Goal: Obtain resource: Obtain resource

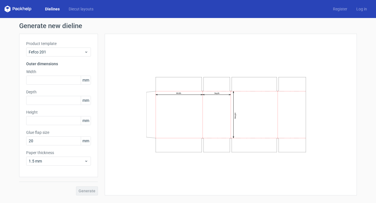
click at [83, 81] on span "mm" at bounding box center [86, 80] width 10 height 8
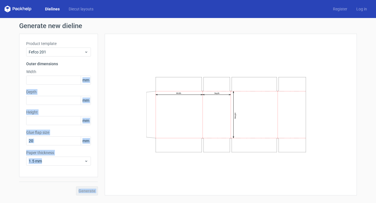
drag, startPoint x: 82, startPoint y: 80, endPoint x: 100, endPoint y: 77, distance: 18.7
click at [100, 77] on div "Product template Fefco 201 Outer dimensions Width mm Depth mm Height mm Glue fl…" at bounding box center [188, 115] width 338 height 162
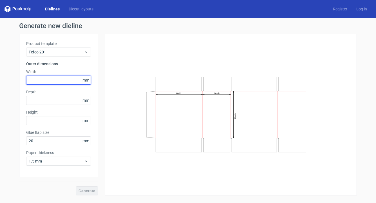
drag, startPoint x: 100, startPoint y: 77, endPoint x: 79, endPoint y: 82, distance: 22.1
click at [79, 82] on input "text" at bounding box center [58, 80] width 65 height 9
click at [87, 80] on span "mm" at bounding box center [86, 80] width 10 height 8
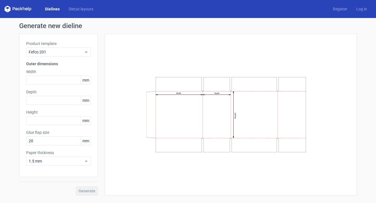
click at [98, 84] on div "Width Depth Height" at bounding box center [227, 115] width 259 height 162
click at [83, 79] on span "mm" at bounding box center [86, 80] width 10 height 8
click at [32, 79] on input "text" at bounding box center [58, 80] width 65 height 9
type input "565"
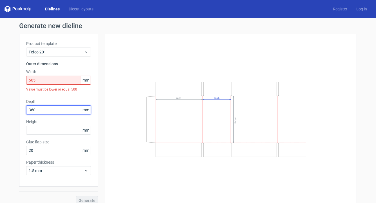
type input "360"
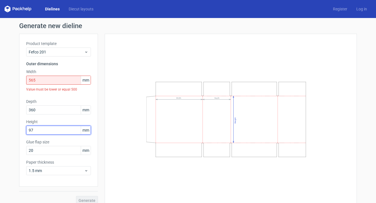
type input "97"
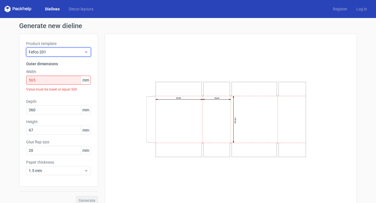
click at [80, 56] on div "Fefco 201" at bounding box center [58, 52] width 65 height 9
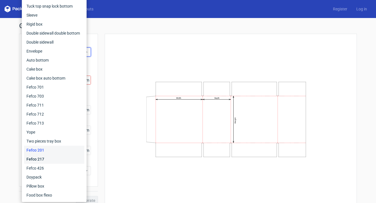
click at [46, 160] on div "Fefco 217" at bounding box center [54, 159] width 60 height 9
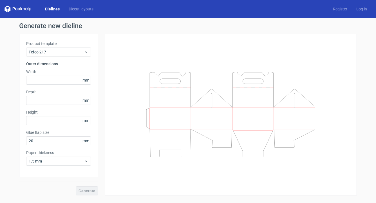
click at [52, 57] on div "Product template Fefco 217 Outer dimensions Width mm Depth mm Height mm Glue fl…" at bounding box center [58, 106] width 79 height 144
click at [52, 53] on span "Fefco 217" at bounding box center [56, 52] width 55 height 6
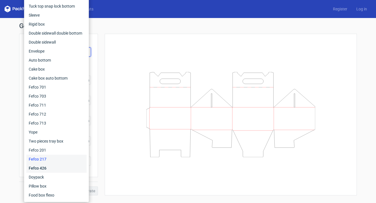
click at [44, 169] on div "Fefco 426" at bounding box center [56, 168] width 60 height 9
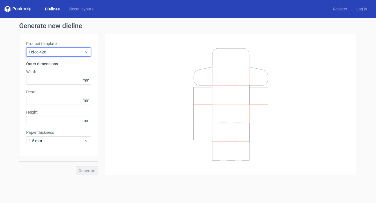
click at [53, 51] on span "Fefco 426" at bounding box center [56, 52] width 55 height 6
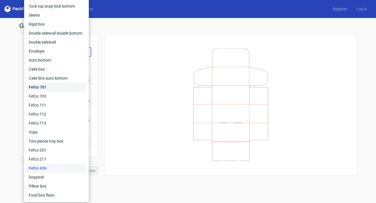
click at [45, 91] on div "Fefco 701" at bounding box center [56, 87] width 60 height 9
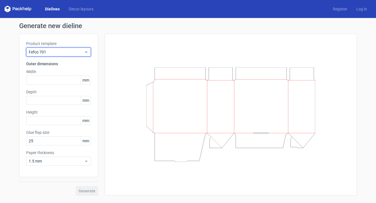
click at [53, 54] on span "Fefco 701" at bounding box center [56, 52] width 55 height 6
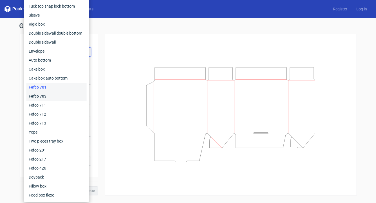
click at [44, 98] on div "Fefco 703" at bounding box center [56, 96] width 60 height 9
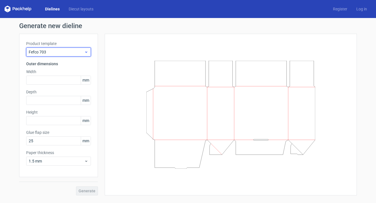
click at [50, 53] on span "Fefco 703" at bounding box center [56, 52] width 55 height 6
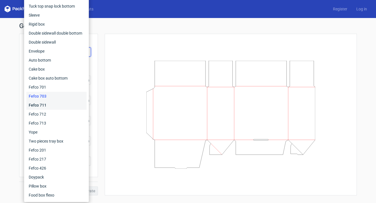
click at [47, 108] on div "Fefco 711" at bounding box center [56, 105] width 60 height 9
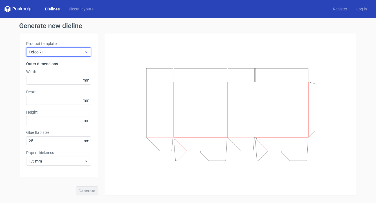
click at [55, 52] on span "Fefco 711" at bounding box center [56, 52] width 55 height 6
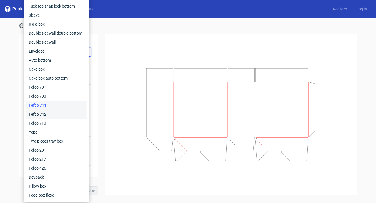
click at [41, 114] on div "Fefco 712" at bounding box center [56, 114] width 60 height 9
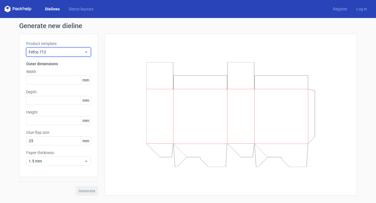
click at [51, 49] on span "Fefco 712" at bounding box center [56, 52] width 55 height 6
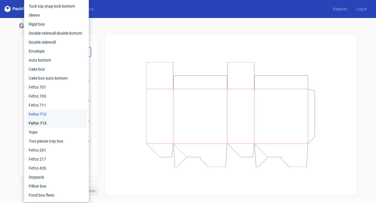
click at [43, 125] on div "Fefco 713" at bounding box center [56, 123] width 60 height 9
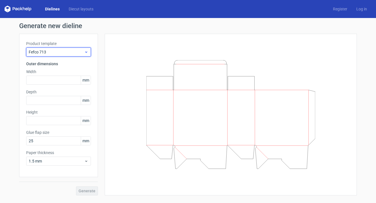
click at [52, 51] on span "Fefco 713" at bounding box center [56, 52] width 55 height 6
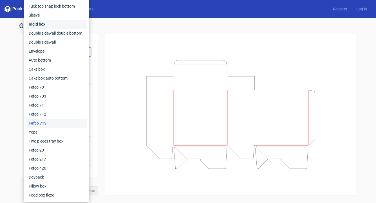
click at [45, 25] on div "Rigid box" at bounding box center [56, 24] width 60 height 9
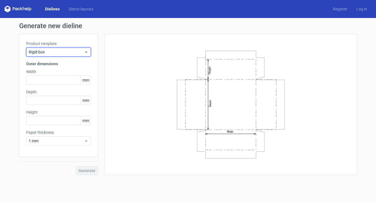
click at [60, 52] on span "Rigid box" at bounding box center [56, 52] width 55 height 6
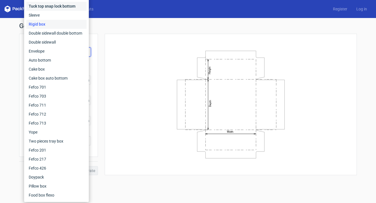
click at [50, 7] on div "Tuck top snap lock bottom" at bounding box center [56, 6] width 60 height 9
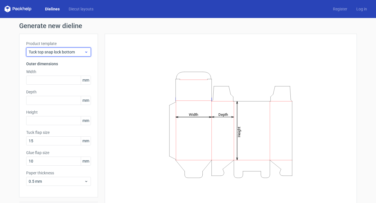
click at [54, 53] on span "Tuck top snap lock bottom" at bounding box center [56, 52] width 55 height 6
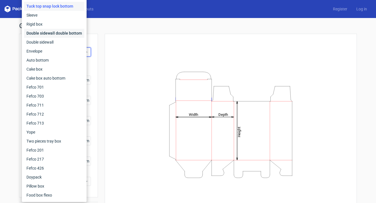
click at [48, 33] on div "Double sidewall double bottom" at bounding box center [54, 33] width 60 height 9
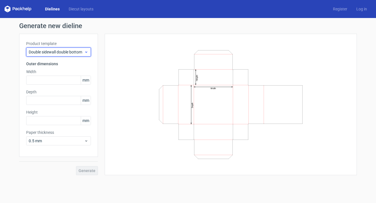
click at [48, 50] on span "Double sidewall double bottom" at bounding box center [56, 52] width 55 height 6
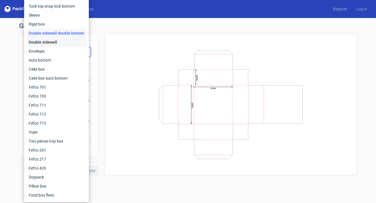
drag, startPoint x: 48, startPoint y: 45, endPoint x: 55, endPoint y: 54, distance: 11.0
click at [48, 45] on div "Double sidewall" at bounding box center [56, 42] width 60 height 9
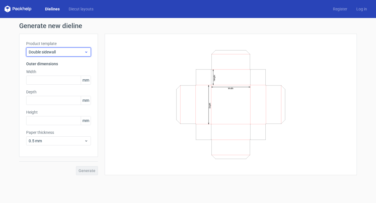
click at [59, 55] on div "Double sidewall" at bounding box center [58, 52] width 65 height 9
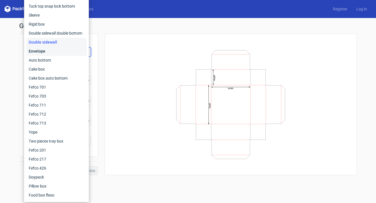
click at [44, 52] on div "Envelope" at bounding box center [56, 51] width 60 height 9
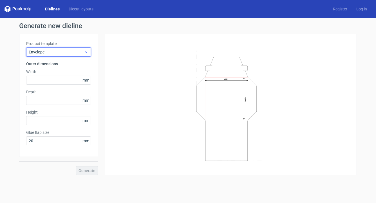
click at [56, 52] on span "Envelope" at bounding box center [56, 52] width 55 height 6
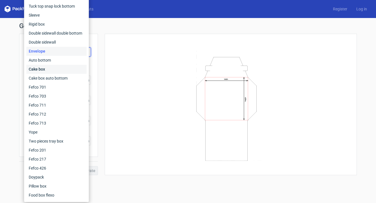
click at [44, 65] on div "Cake box" at bounding box center [56, 69] width 60 height 9
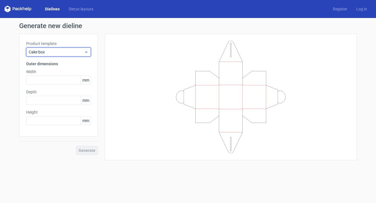
click at [57, 52] on span "Cake box" at bounding box center [56, 52] width 55 height 6
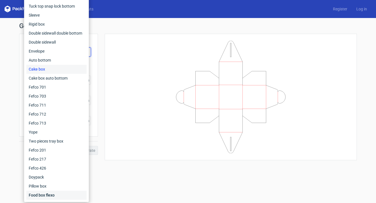
click at [47, 185] on div "Food box flexo" at bounding box center [56, 195] width 60 height 9
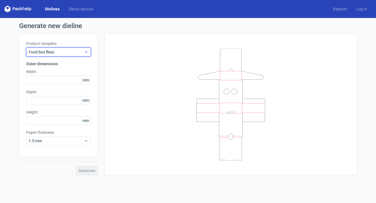
click at [44, 51] on span "Food box flexo" at bounding box center [56, 52] width 55 height 6
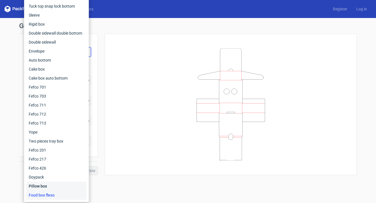
click at [43, 185] on div "Pillow box" at bounding box center [56, 186] width 60 height 9
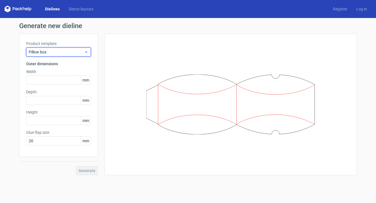
click at [50, 53] on span "Pillow box" at bounding box center [56, 52] width 55 height 6
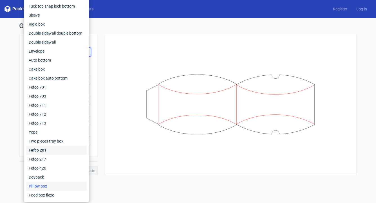
click at [47, 153] on div "Fefco 201" at bounding box center [56, 150] width 60 height 9
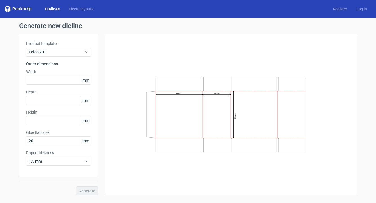
click at [83, 120] on span "mm" at bounding box center [86, 120] width 10 height 8
click at [50, 120] on input "text" at bounding box center [58, 120] width 65 height 9
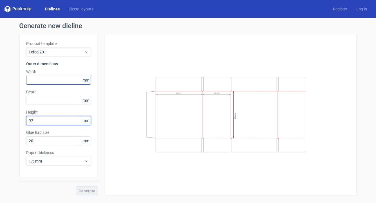
type input "97"
click at [40, 77] on input "text" at bounding box center [58, 80] width 65 height 9
type input "5"
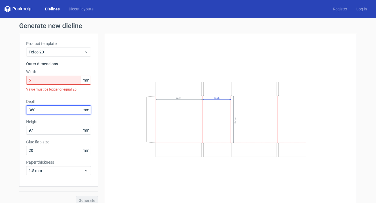
type input "360"
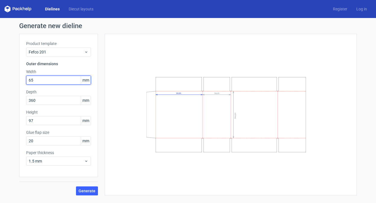
type input "6"
type input "500"
click at [86, 185] on span "Generate" at bounding box center [87, 191] width 17 height 4
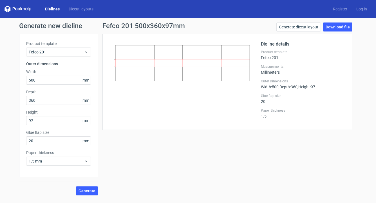
click at [150, 52] on icon at bounding box center [182, 63] width 136 height 36
click at [341, 26] on link "Download file" at bounding box center [337, 27] width 29 height 9
click at [79, 11] on link "Diecut layouts" at bounding box center [81, 9] width 34 height 6
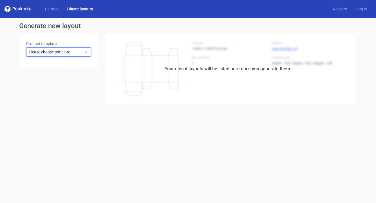
click at [51, 50] on span "Please choose template" at bounding box center [56, 52] width 55 height 6
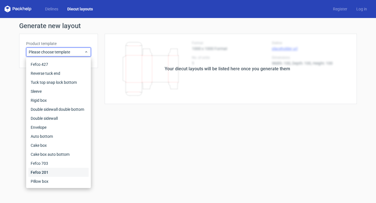
click at [46, 172] on div "Fefco 201" at bounding box center [58, 172] width 60 height 9
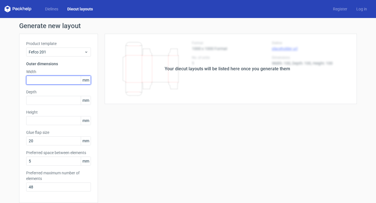
click at [29, 76] on input "text" at bounding box center [58, 80] width 65 height 9
type input "500"
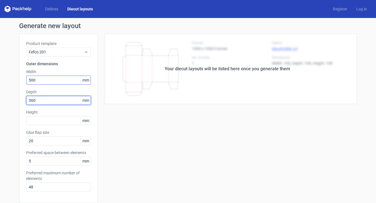
type input "360"
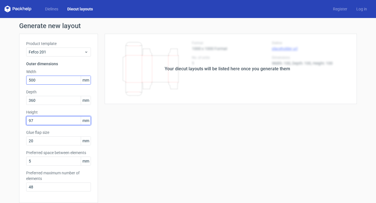
type input "97"
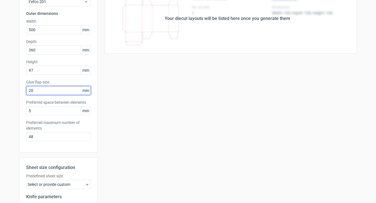
scroll to position [120, 0]
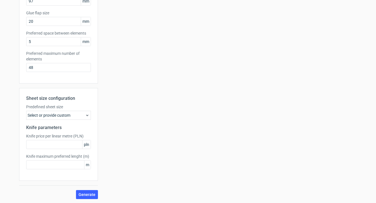
click at [65, 109] on label "Predefined sheet size" at bounding box center [58, 107] width 65 height 6
click at [62, 113] on div "Select or provide custom" at bounding box center [58, 115] width 65 height 9
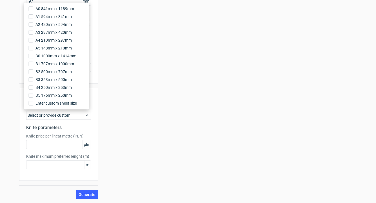
click at [61, 115] on div "Select or provide custom" at bounding box center [58, 115] width 65 height 9
click at [93, 185] on button "Generate" at bounding box center [87, 194] width 22 height 9
